Goal: Book appointment/travel/reservation

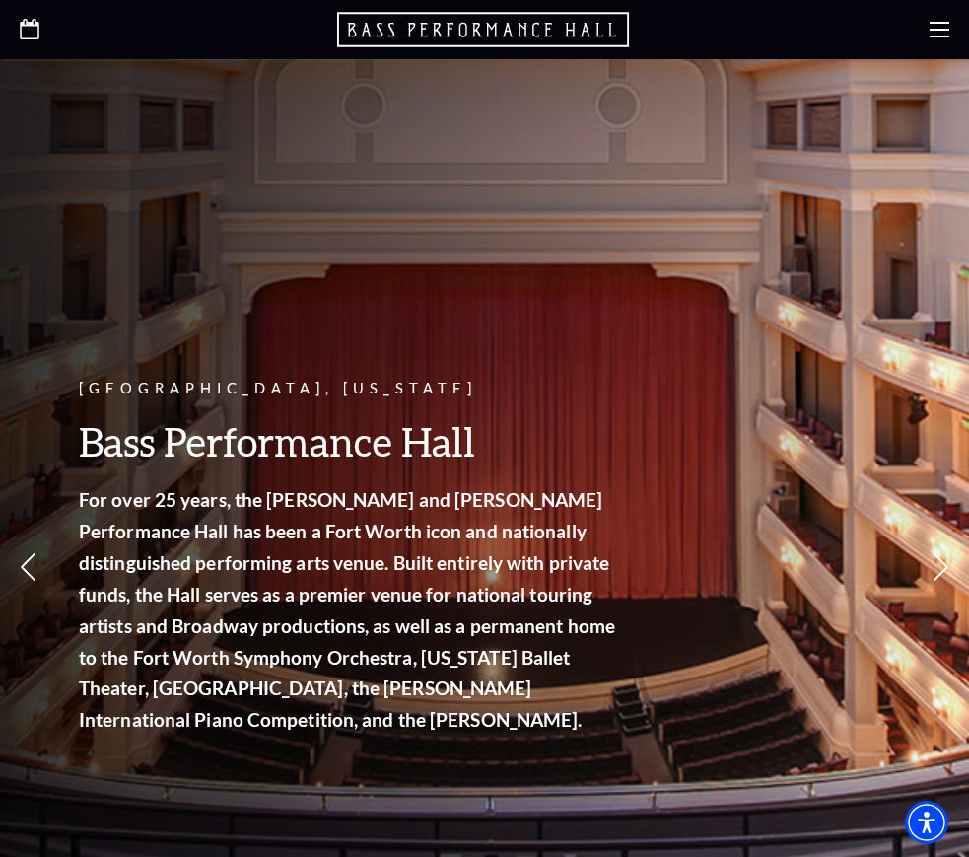
click at [927, 49] on div at bounding box center [484, 29] width 969 height 59
click at [941, 30] on use at bounding box center [940, 30] width 20 height 16
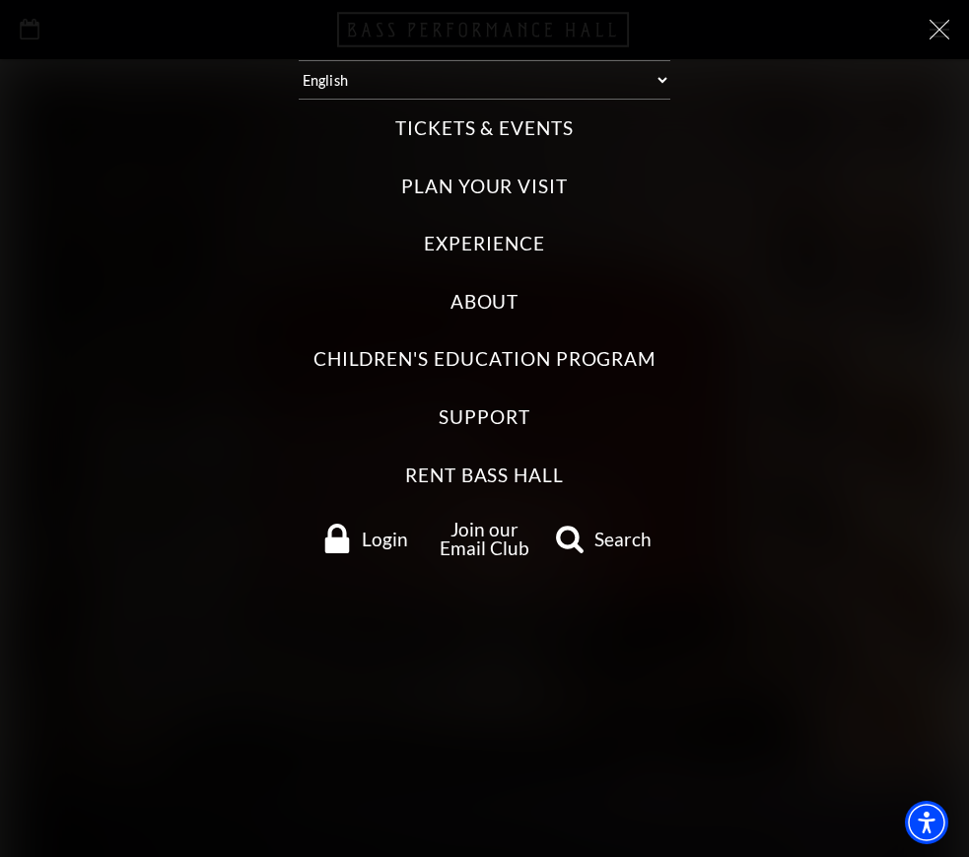
click at [476, 134] on label "Tickets & Events" at bounding box center [484, 128] width 178 height 27
click at [0, 0] on Events "Tickets & Events" at bounding box center [0, 0] width 0 height 0
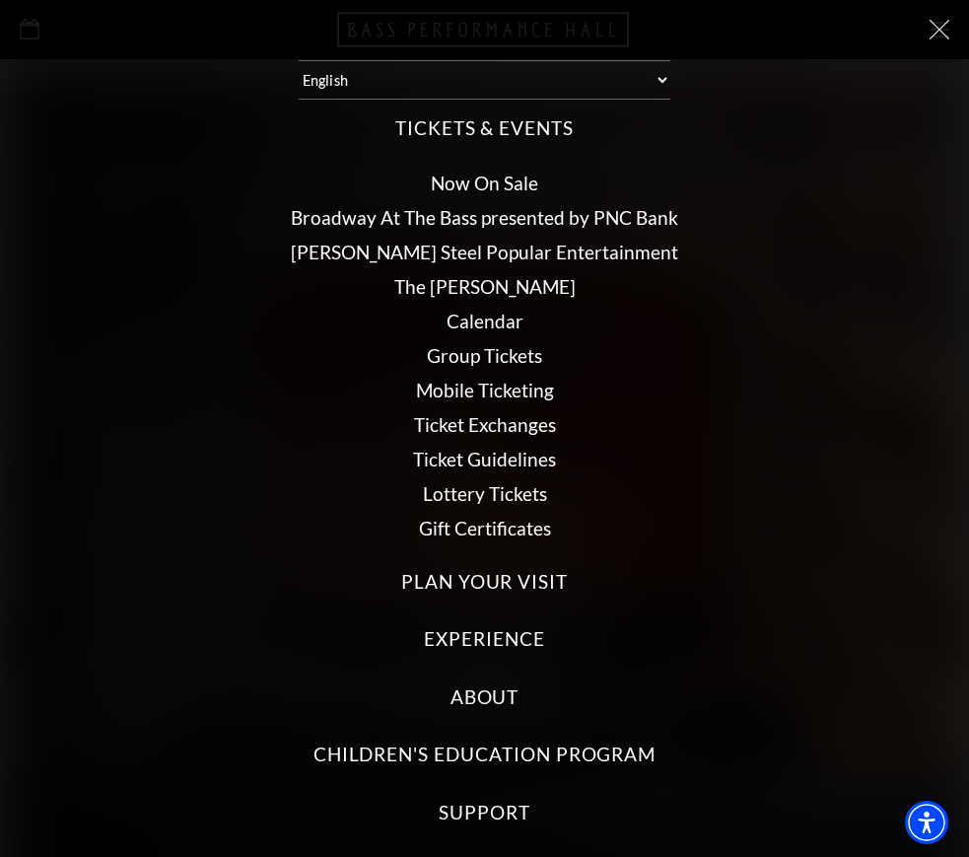
click at [470, 183] on link "Now On Sale" at bounding box center [484, 183] width 107 height 23
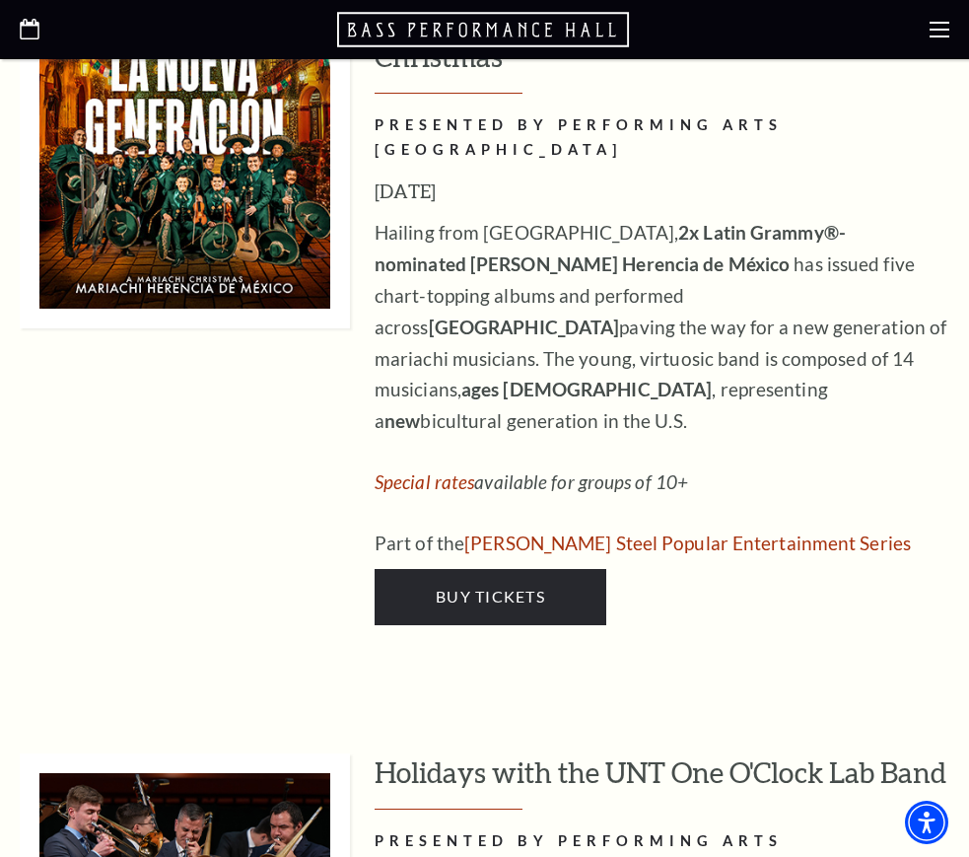
scroll to position [5916, 0]
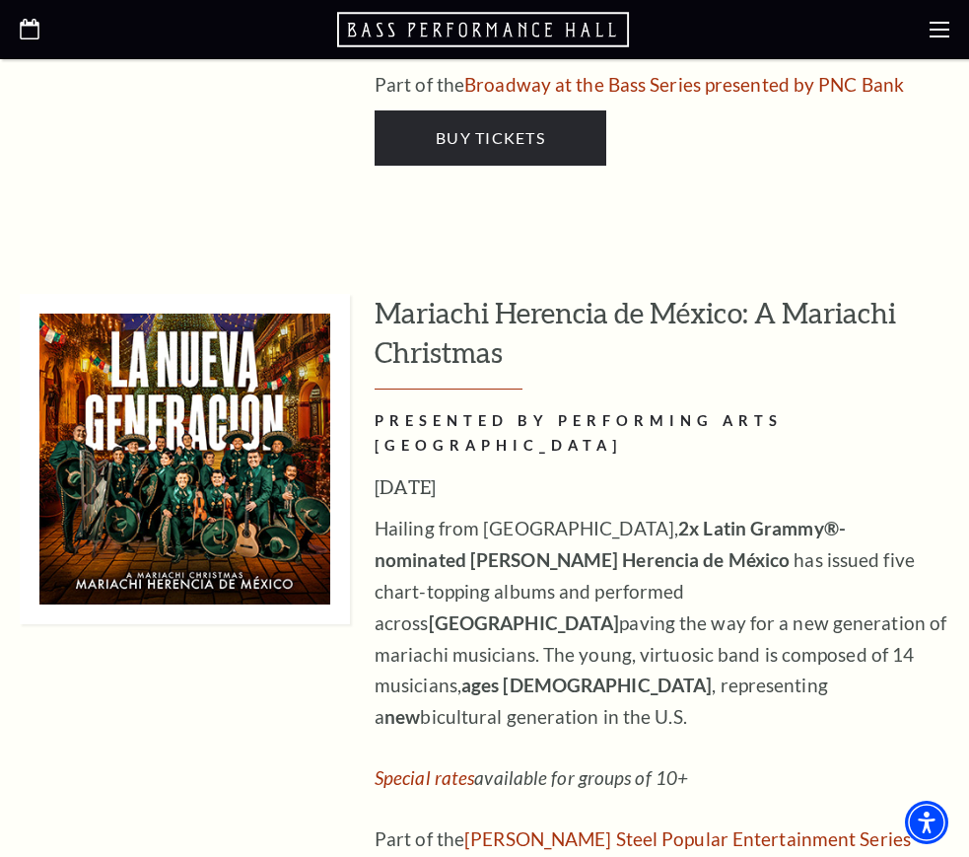
click at [940, 38] on icon at bounding box center [940, 30] width 20 height 20
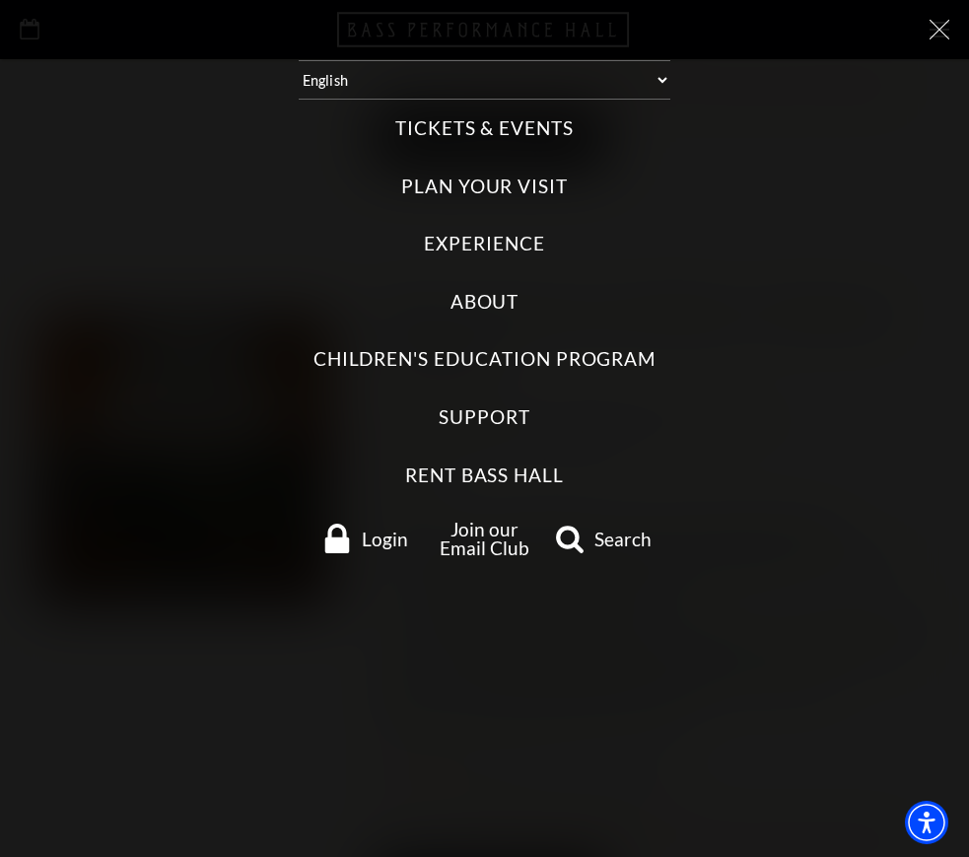
click at [442, 128] on label "Tickets & Events" at bounding box center [484, 128] width 178 height 27
click at [0, 0] on Events "Tickets & Events" at bounding box center [0, 0] width 0 height 0
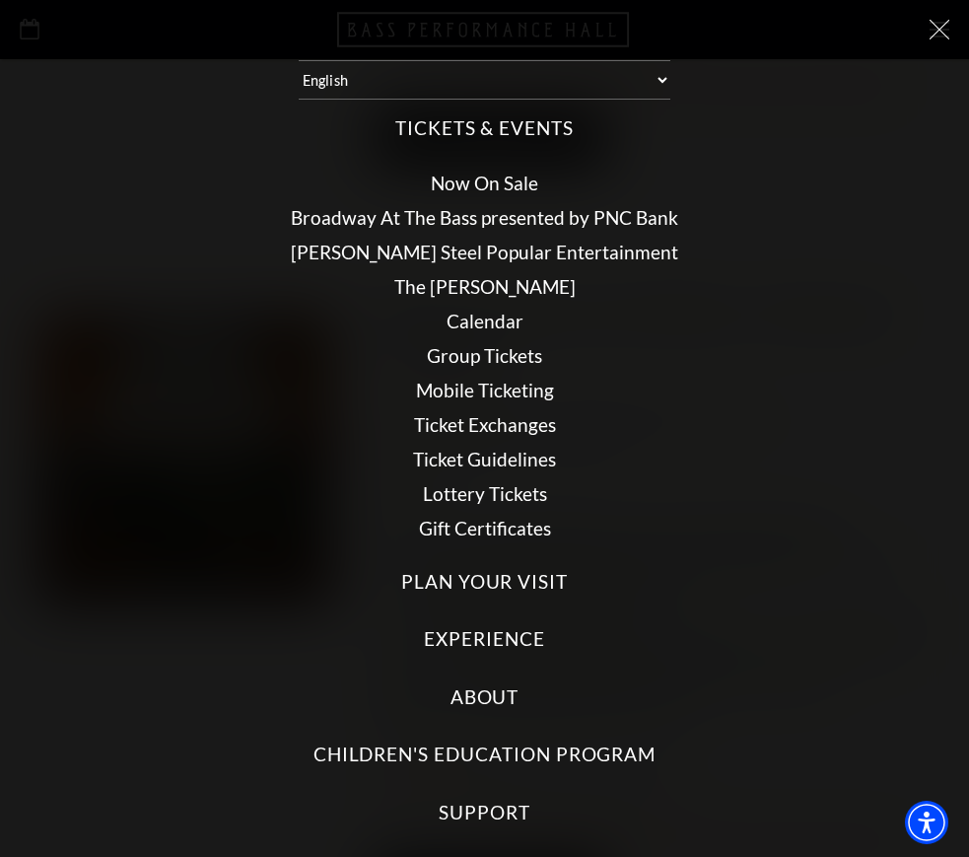
click at [444, 216] on link "Broadway At The Bass presented by PNC Bank" at bounding box center [484, 217] width 387 height 23
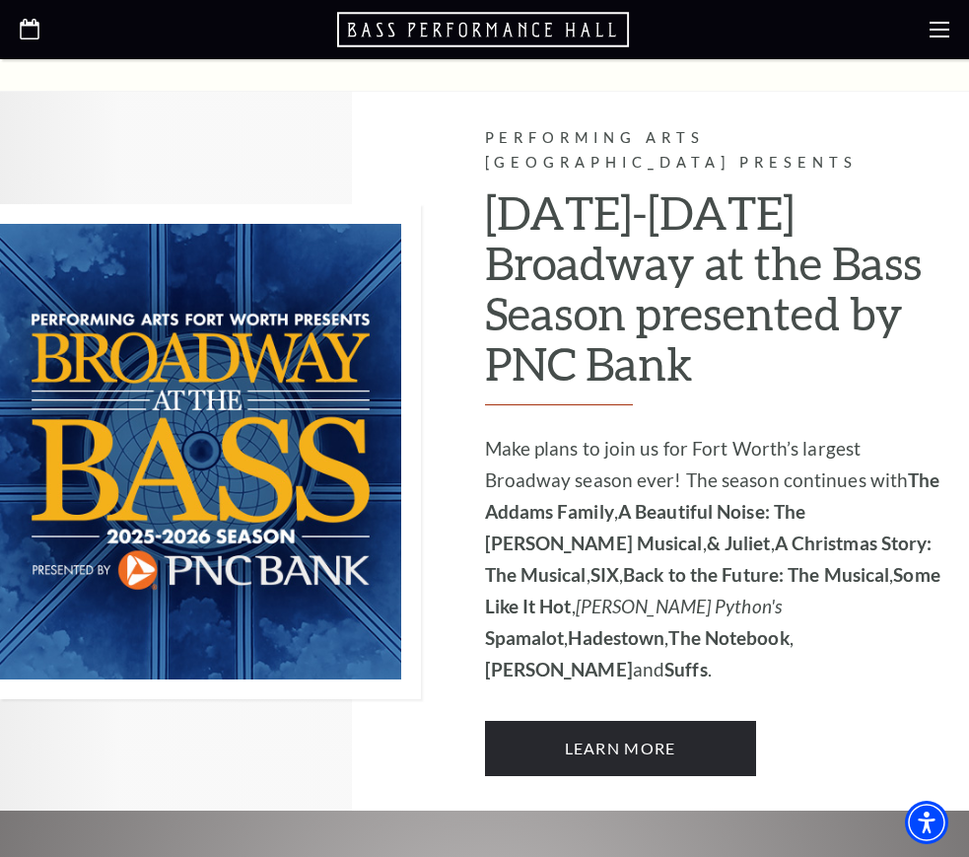
scroll to position [1046, 0]
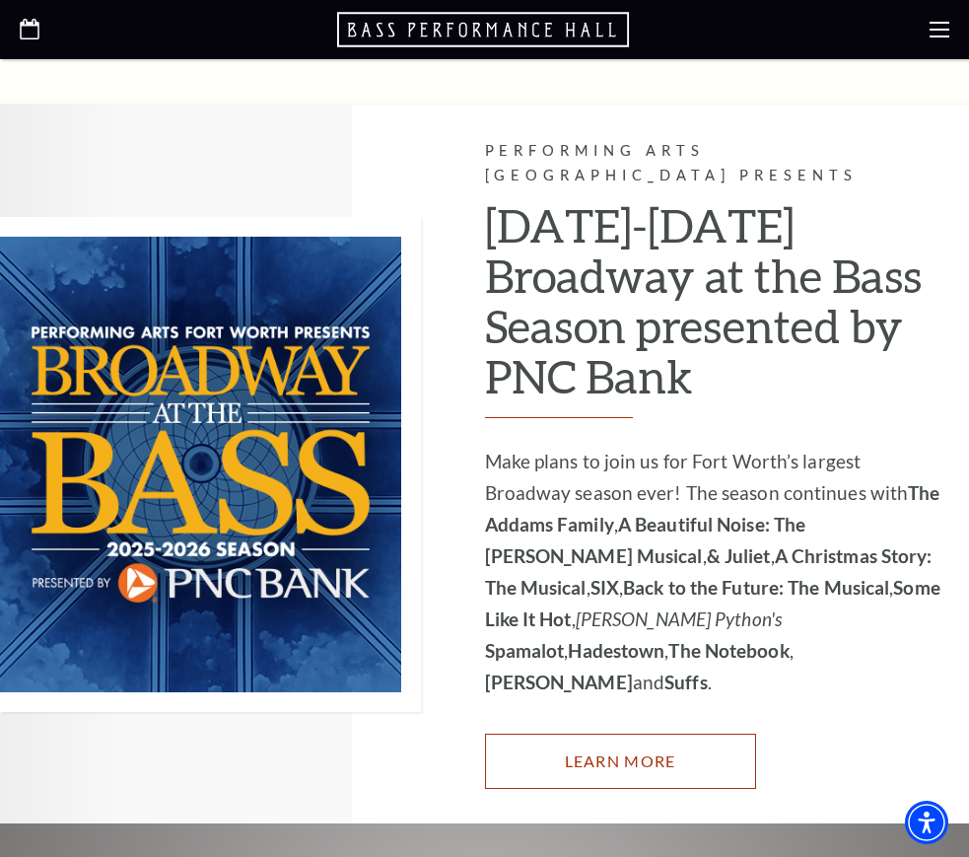
click at [623, 734] on link "Learn More" at bounding box center [620, 761] width 271 height 55
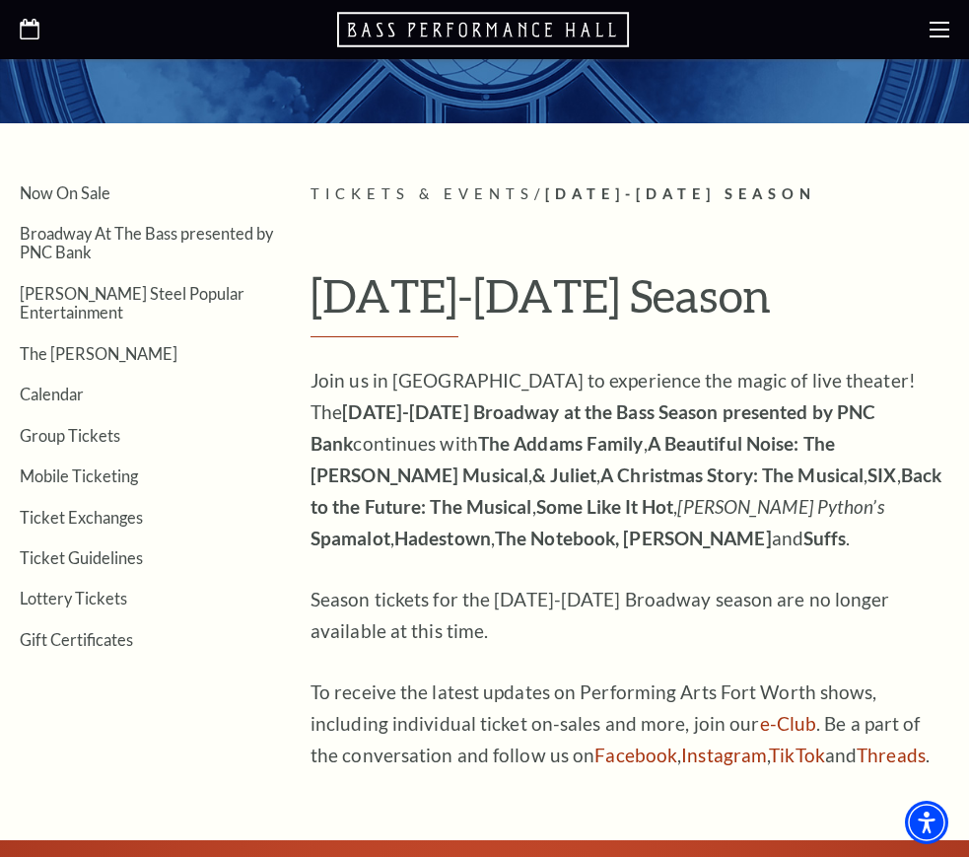
scroll to position [296, 0]
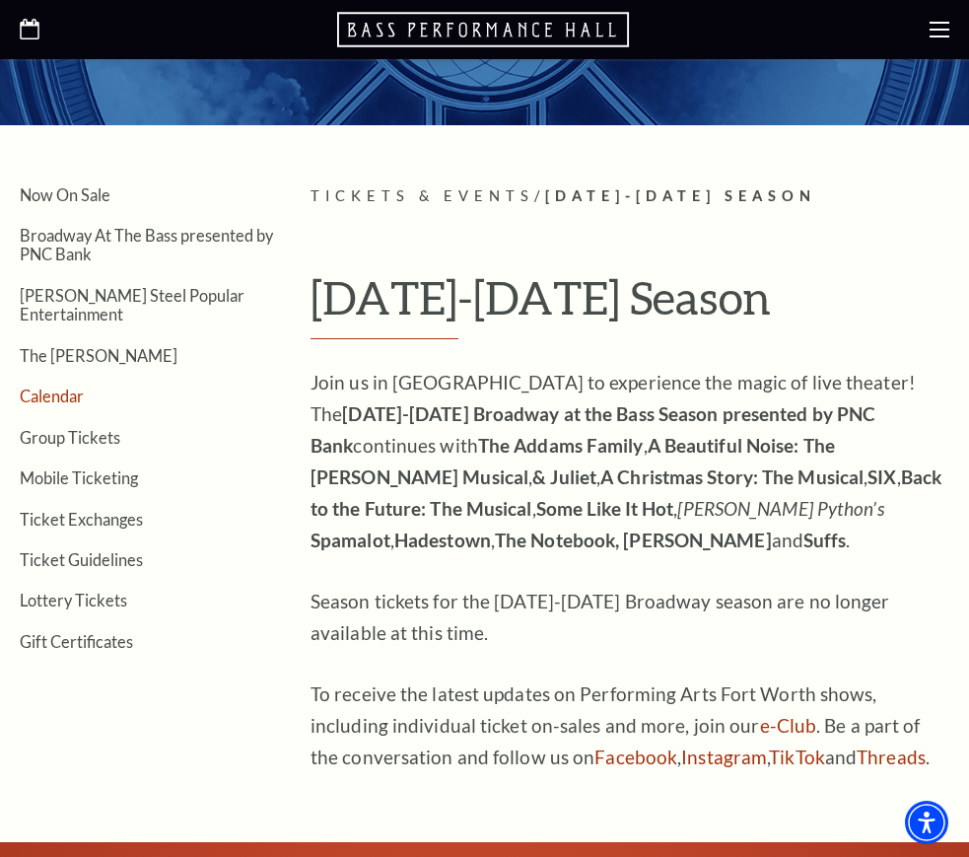
click at [62, 387] on link "Calendar" at bounding box center [52, 396] width 64 height 19
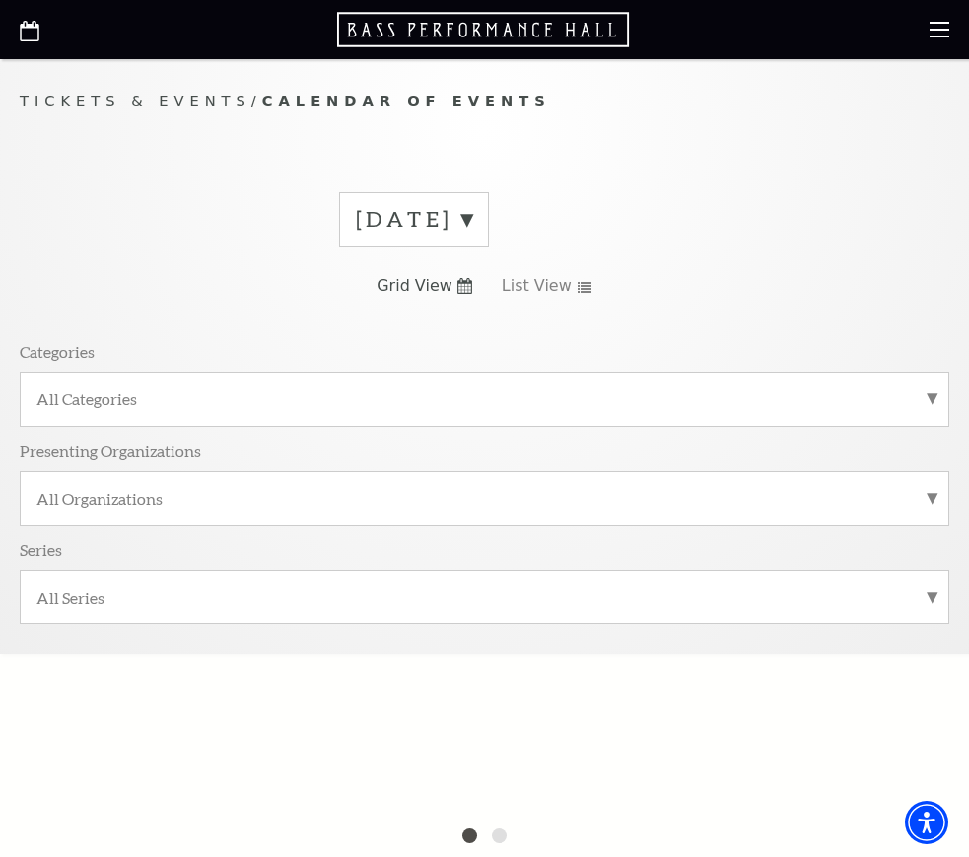
click at [343, 396] on label "All Categories" at bounding box center [484, 398] width 896 height 21
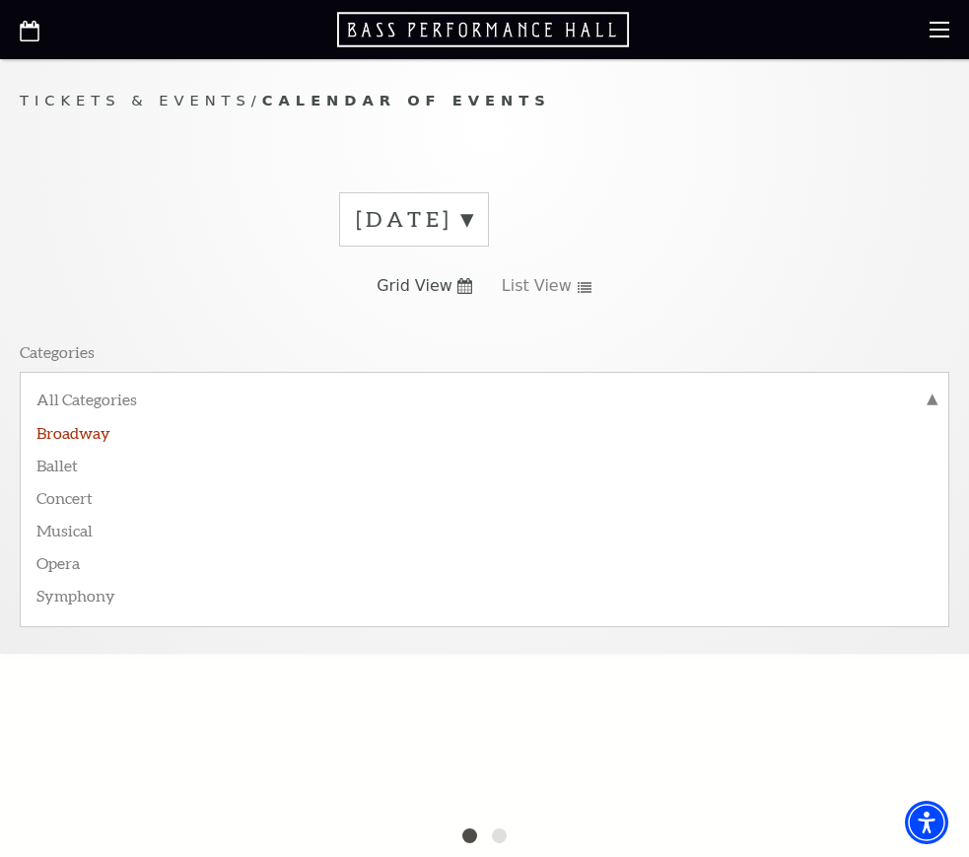
click at [101, 433] on label "Broadway" at bounding box center [484, 431] width 896 height 33
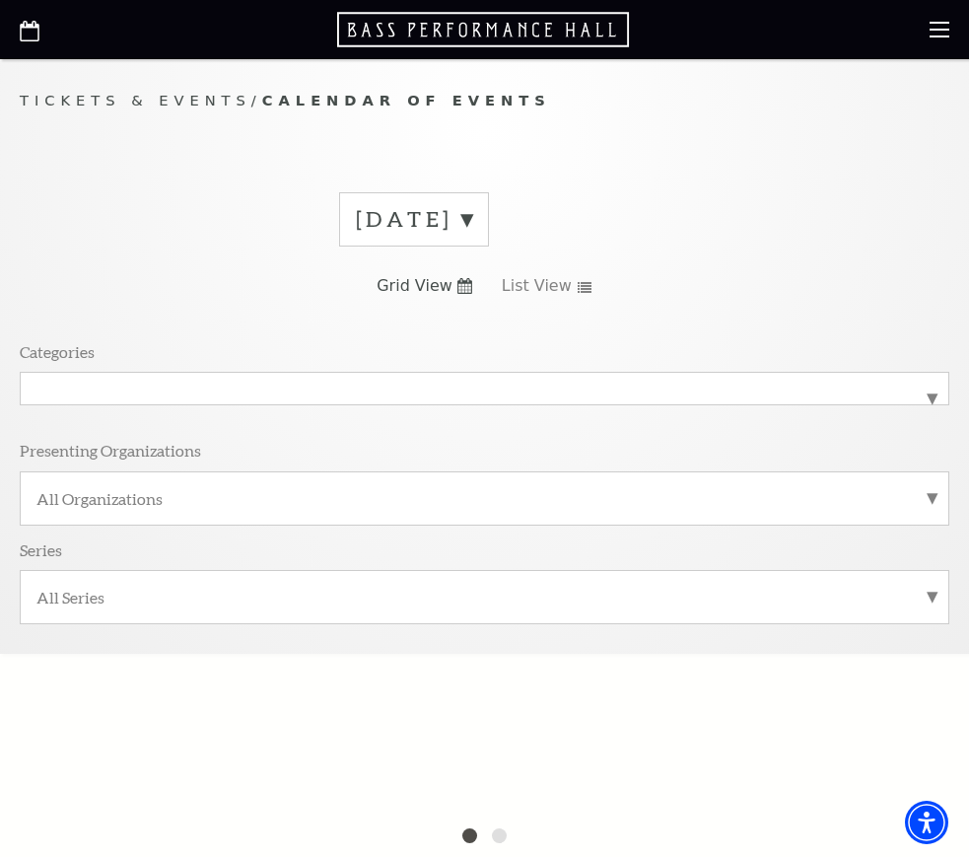
click at [489, 213] on div "October 2025" at bounding box center [414, 219] width 150 height 54
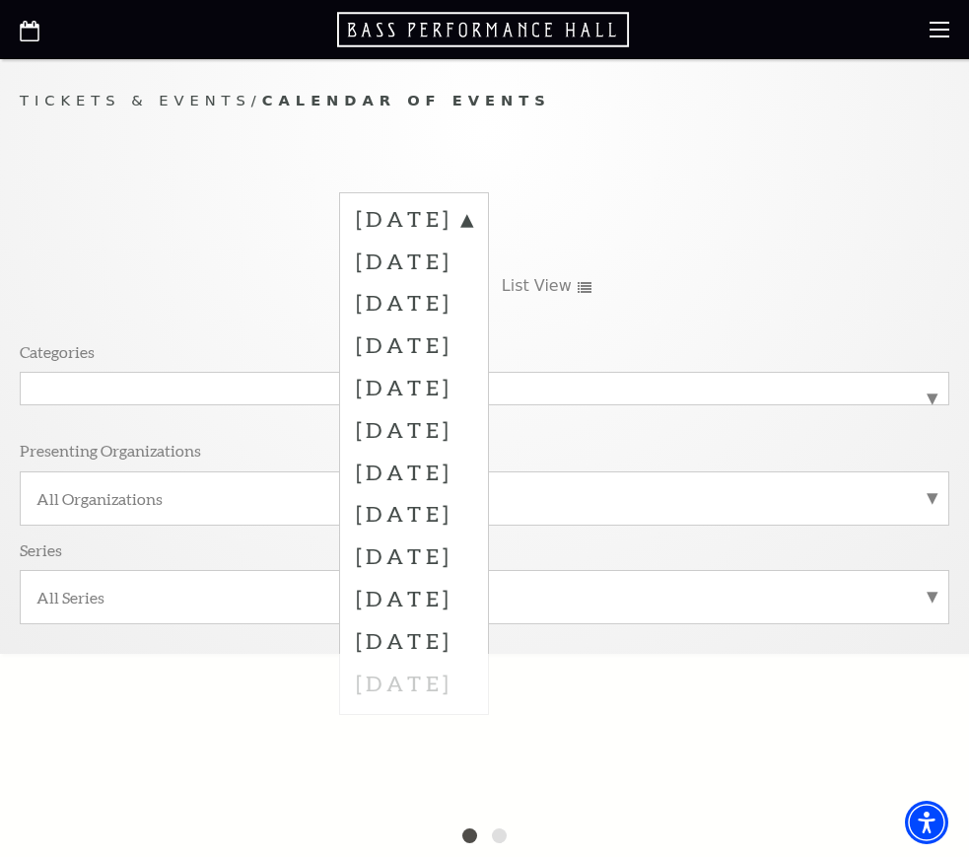
click at [744, 182] on div "October 2025 November 2025 December 2025 January 2026 February 2026 March 2026 …" at bounding box center [485, 414] width 930 height 475
click at [472, 217] on label "October 2025" at bounding box center [414, 221] width 116 height 35
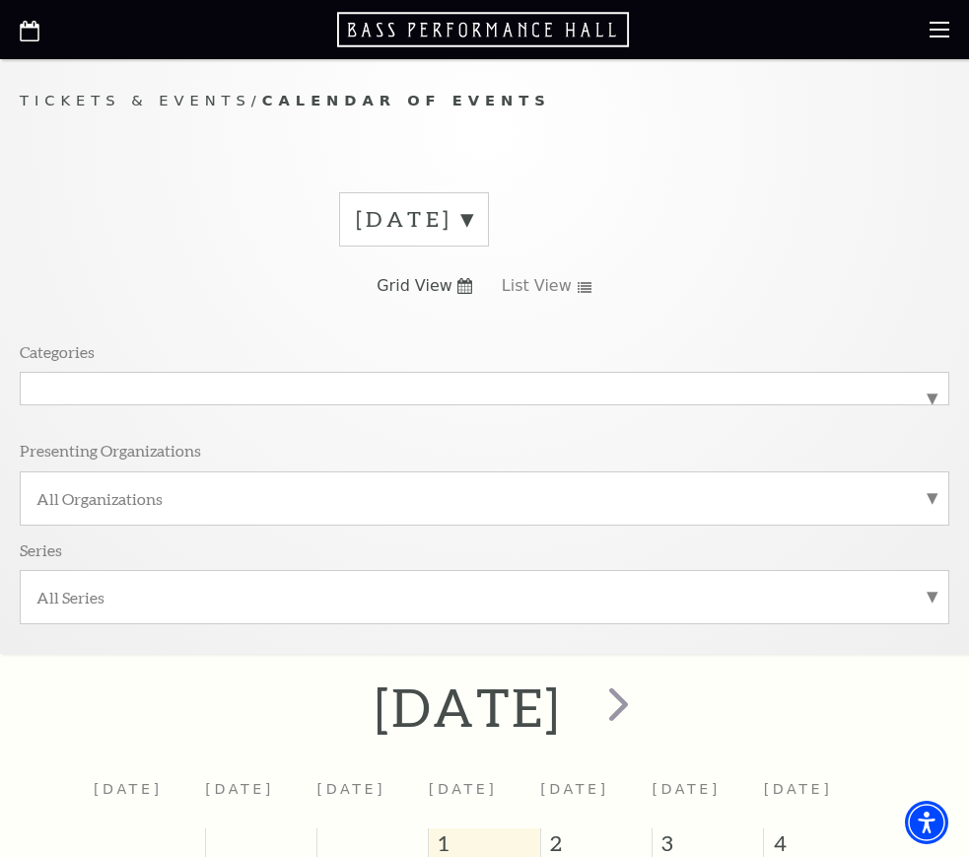
click at [472, 230] on label "October 2025" at bounding box center [414, 219] width 116 height 31
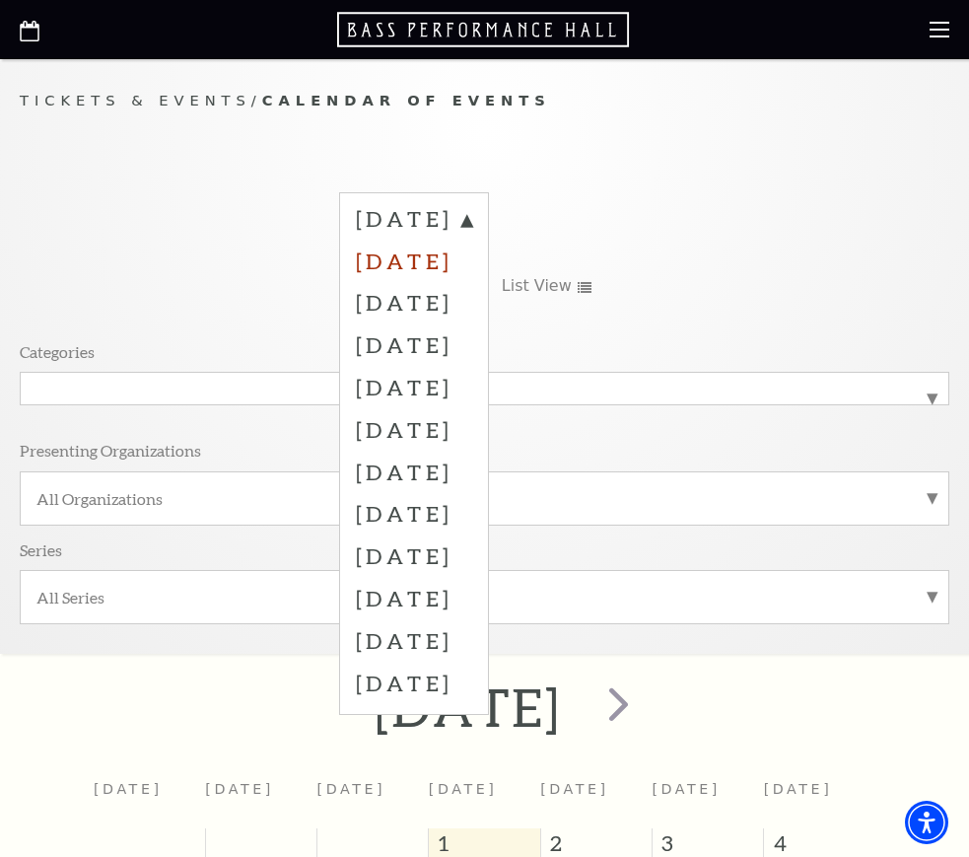
click at [472, 260] on label "November 2025" at bounding box center [414, 261] width 116 height 42
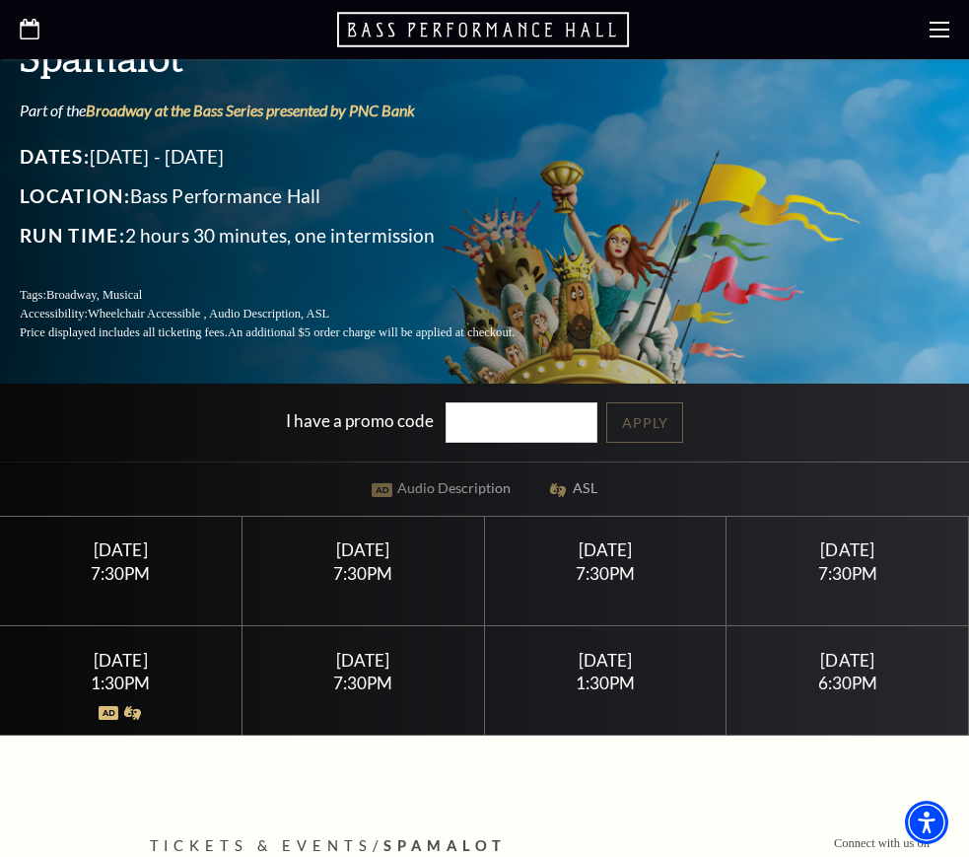
scroll to position [394, 0]
